Goal: Ask a question: Seek information or help from site administrators or community

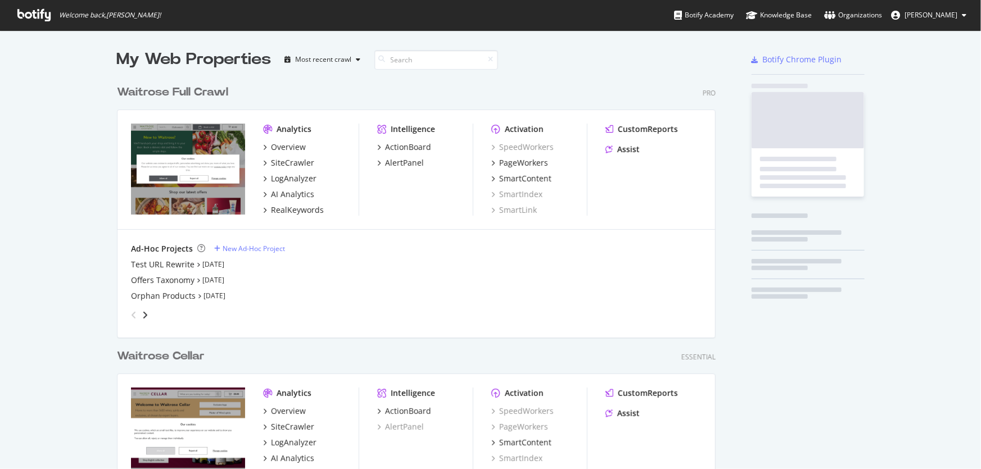
scroll to position [462, 966]
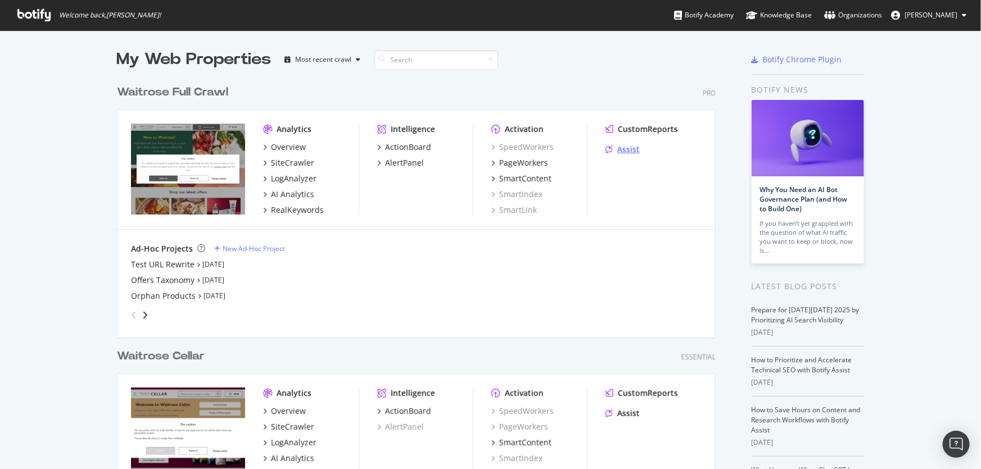
click at [622, 150] on div "Assist" at bounding box center [628, 149] width 22 height 11
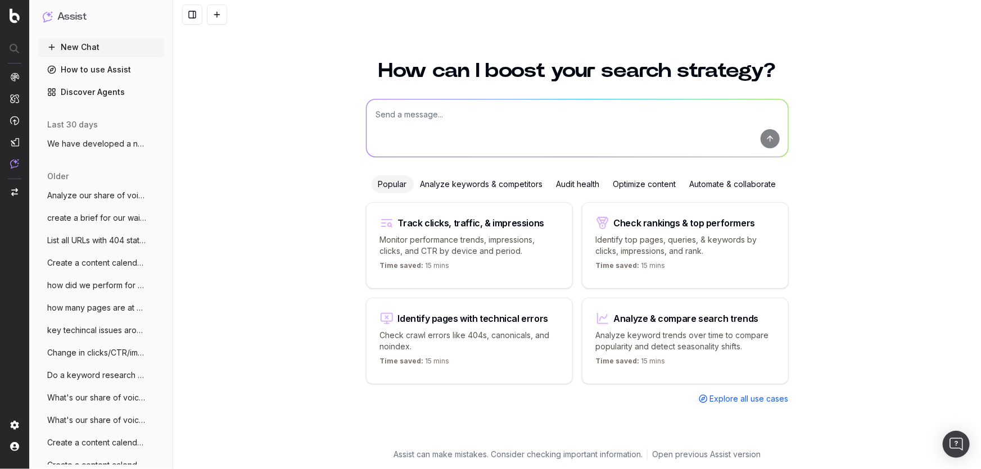
click at [445, 119] on textarea at bounding box center [578, 128] width 422 height 57
paste textarea "I just got this message: Alison, Jess and I have just come off a call where we …"
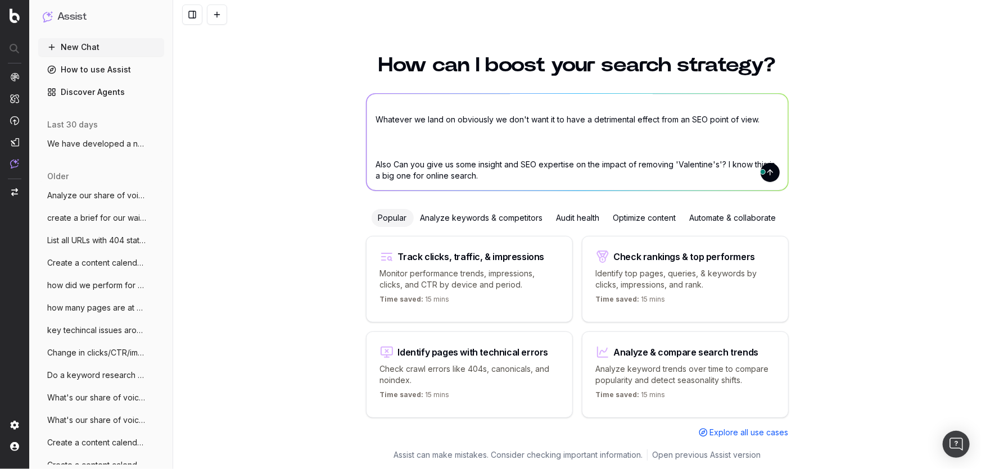
click at [480, 146] on textarea "I just got this message: Alison, Jess and I have just come off a call where we …" at bounding box center [578, 142] width 422 height 97
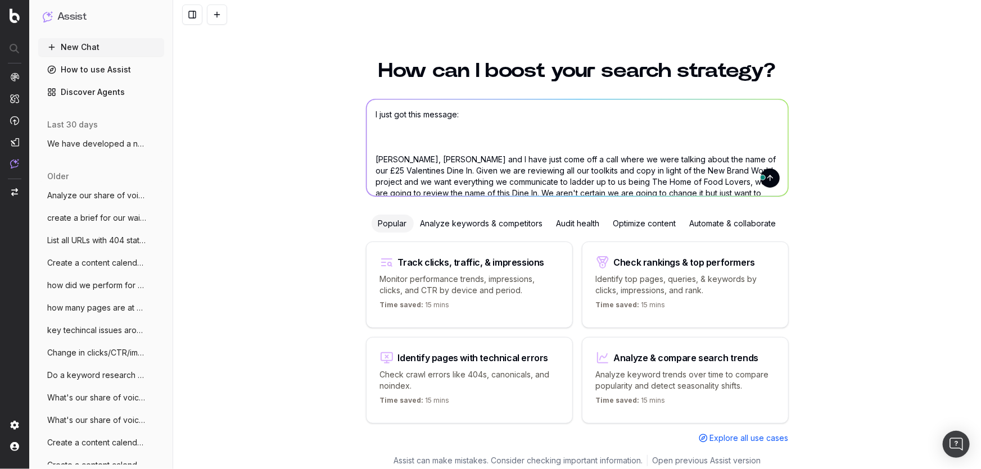
drag, startPoint x: 388, startPoint y: 164, endPoint x: 318, endPoint y: -24, distance: 200.3
click at [318, 0] on html "Assist New Chat How to use Assist Discover Agents last 30 days We have develope…" at bounding box center [490, 234] width 981 height 469
click at [406, 123] on textarea "I just got this message: Alison, Jess and I have just come off a call where we …" at bounding box center [578, 148] width 422 height 97
drag, startPoint x: 407, startPoint y: 141, endPoint x: 343, endPoint y: 64, distance: 99.8
click at [343, 64] on div "How can I boost your search strategy? I just got this message: Alison, Jess and…" at bounding box center [577, 261] width 808 height 428
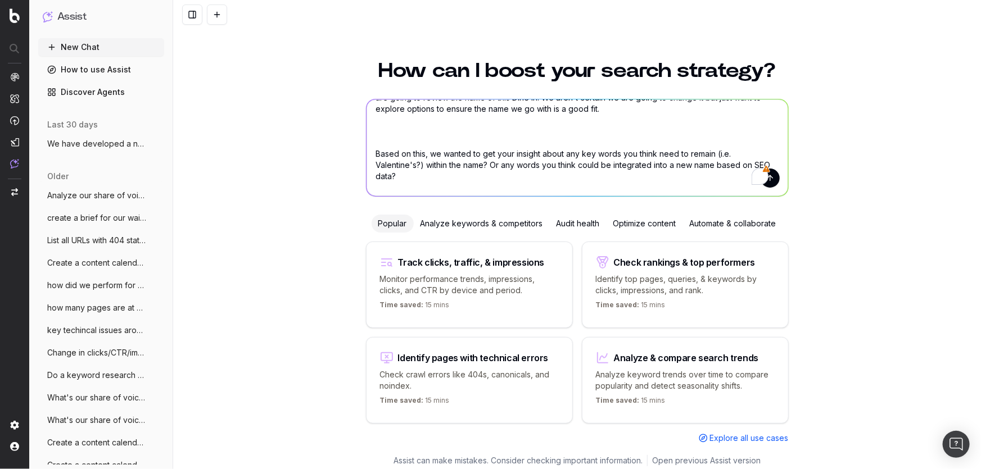
scroll to position [152, 0]
click at [392, 139] on textarea "Alison, Jess and I have just come off a call where we were talking about the na…" at bounding box center [578, 148] width 422 height 97
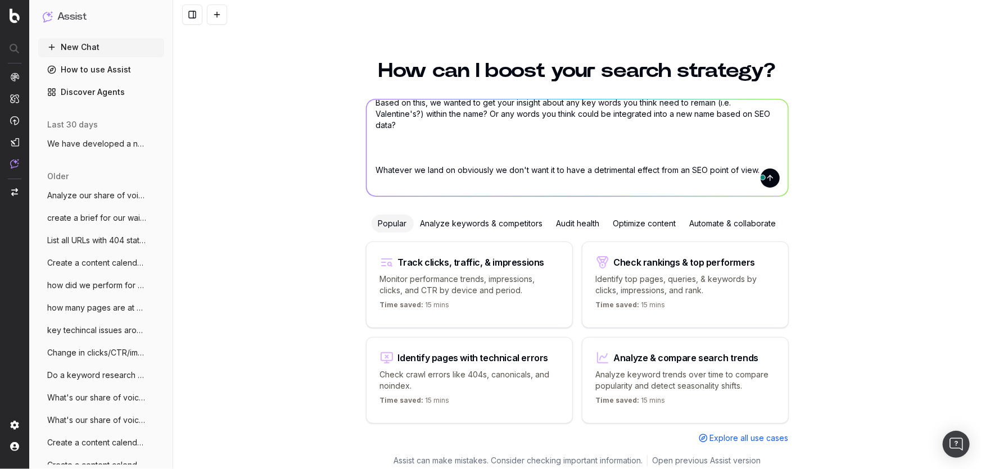
click at [432, 166] on textarea "Alison, Jess and I have just come off a call where we were talking about the na…" at bounding box center [578, 148] width 422 height 97
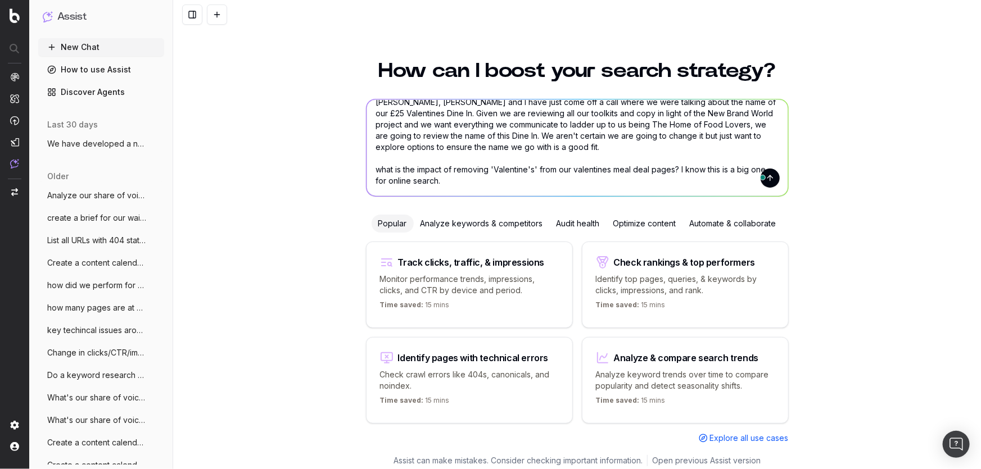
type textarea "Alison, Jess and I have just come off a call where we were talking about the na…"
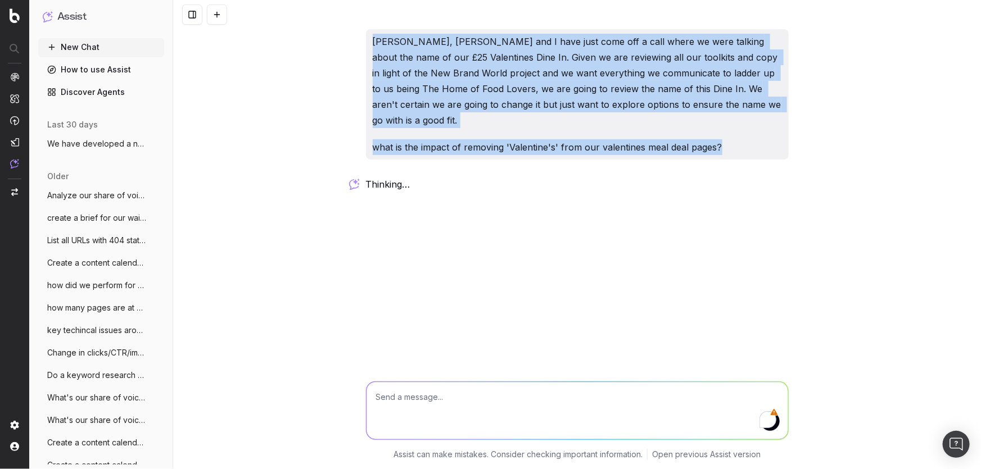
drag, startPoint x: 721, startPoint y: 132, endPoint x: 366, endPoint y: 44, distance: 366.0
click at [366, 44] on div "Alison, Jess and I have just come off a call where we were talking about the na…" at bounding box center [577, 94] width 423 height 130
copy div "Alison, Jess and I have just come off a call where we were talking about the na…"
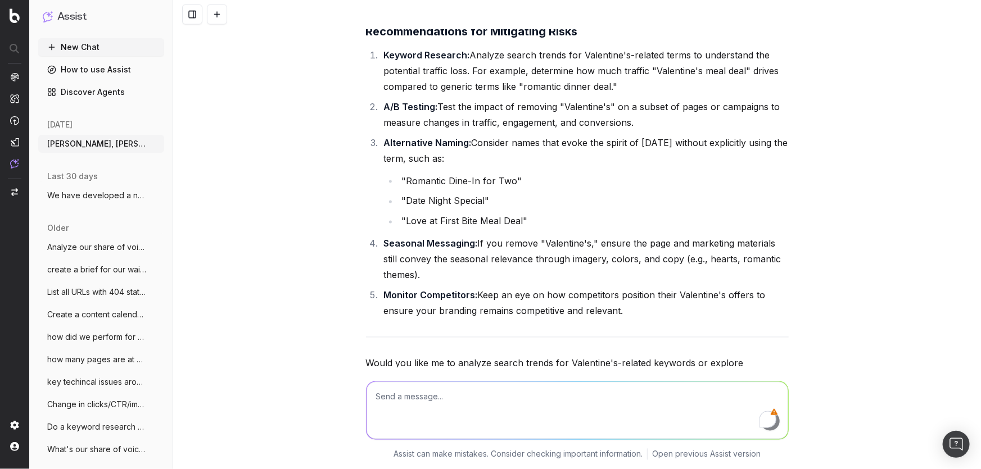
scroll to position [932, 0]
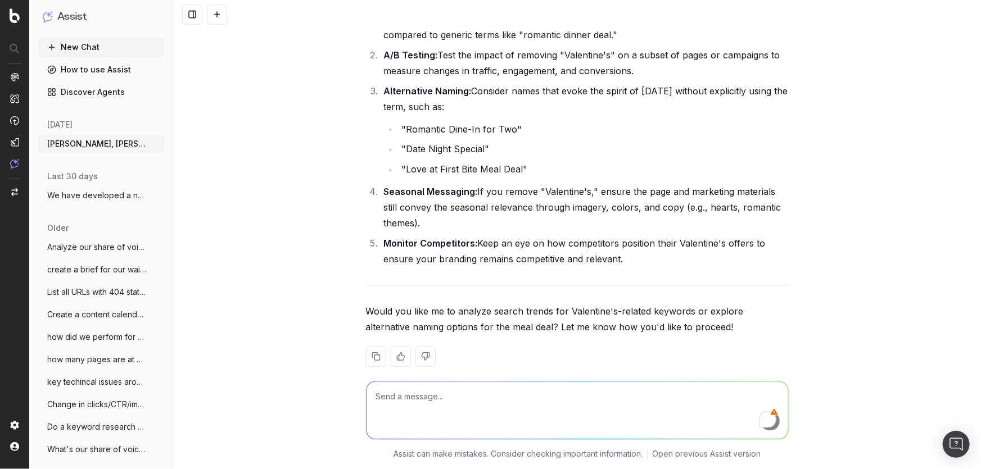
click at [427, 397] on textarea "To enrich screen reader interactions, please activate Accessibility in Grammarl…" at bounding box center [578, 410] width 422 height 57
type textarea "do you have data to back up the risk"
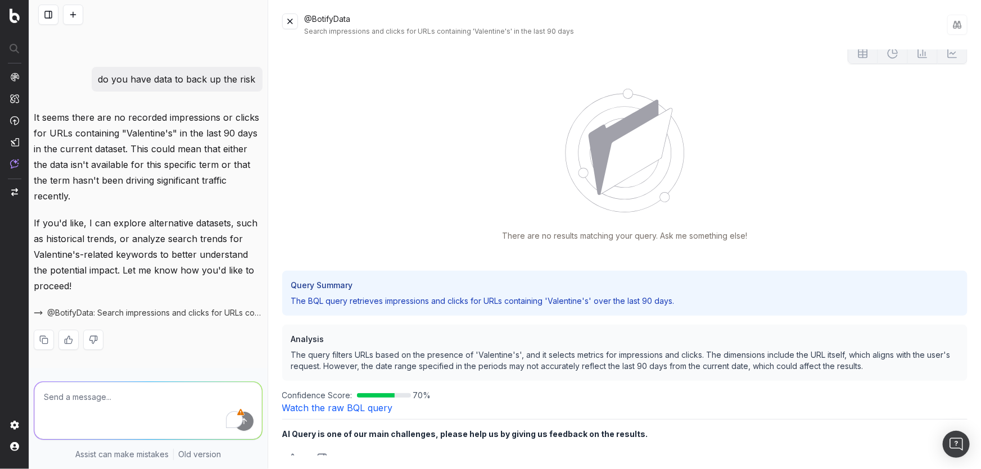
scroll to position [0, 0]
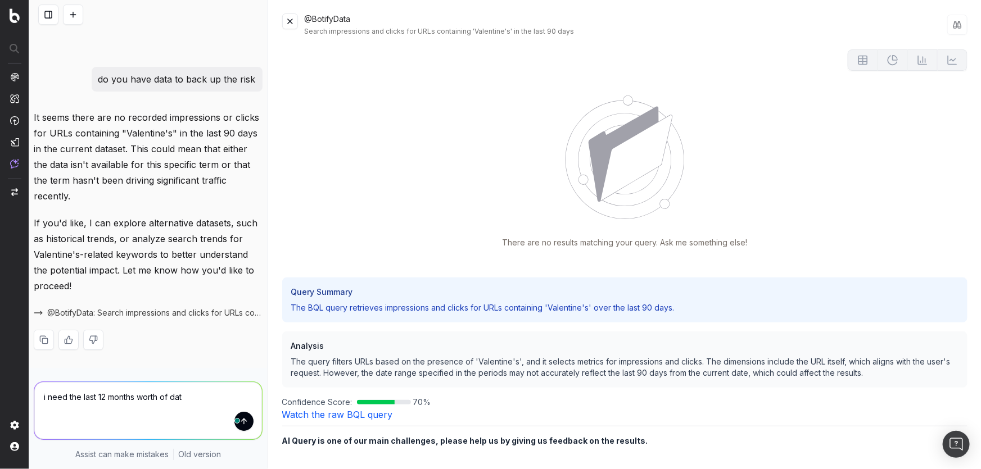
type textarea "i need the last 12 months worth of data"
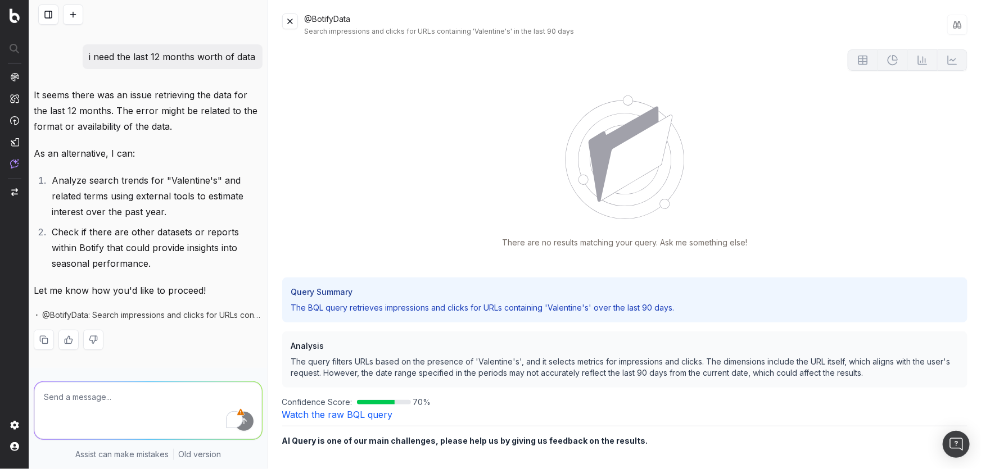
click at [302, 16] on div "@BotifyData Search impressions and clicks for URLs containing 'Valentine's' in …" at bounding box center [625, 24] width 686 height 22
click at [279, 21] on div "@BotifyData Search impressions and clicks for URLs containing 'Valentine's' in …" at bounding box center [625, 234] width 713 height 469
click at [287, 19] on button at bounding box center [290, 21] width 16 height 16
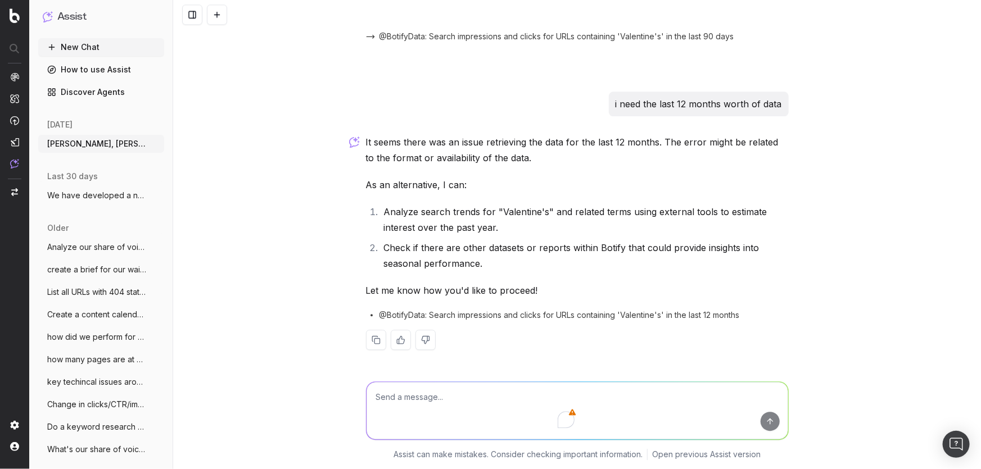
scroll to position [1431, 0]
